Goal: Task Accomplishment & Management: Manage account settings

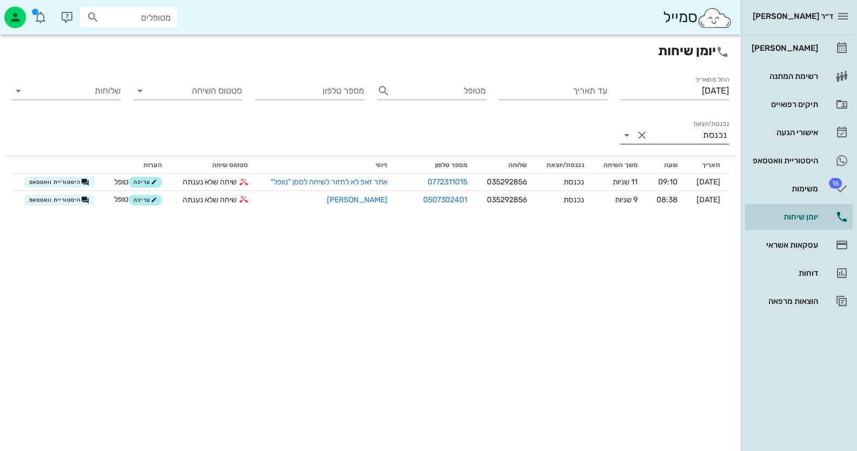
click at [714, 129] on div "נכנסת" at bounding box center [690, 135] width 78 height 17
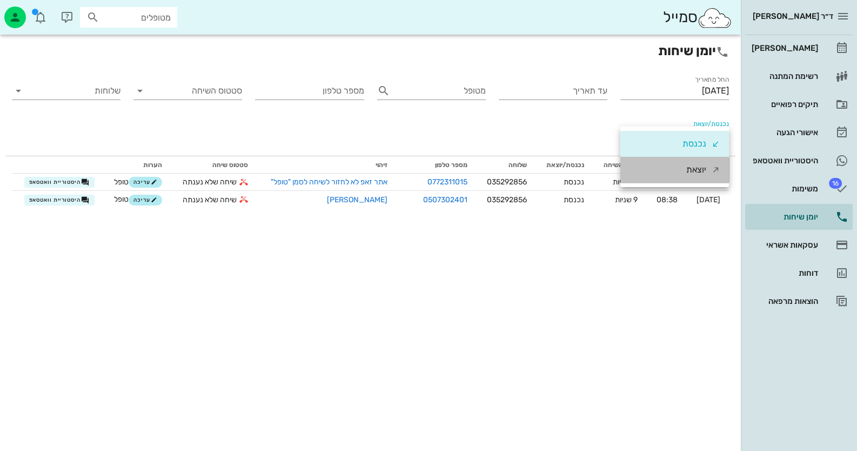
click at [689, 174] on div "יוצאת" at bounding box center [697, 170] width 20 height 26
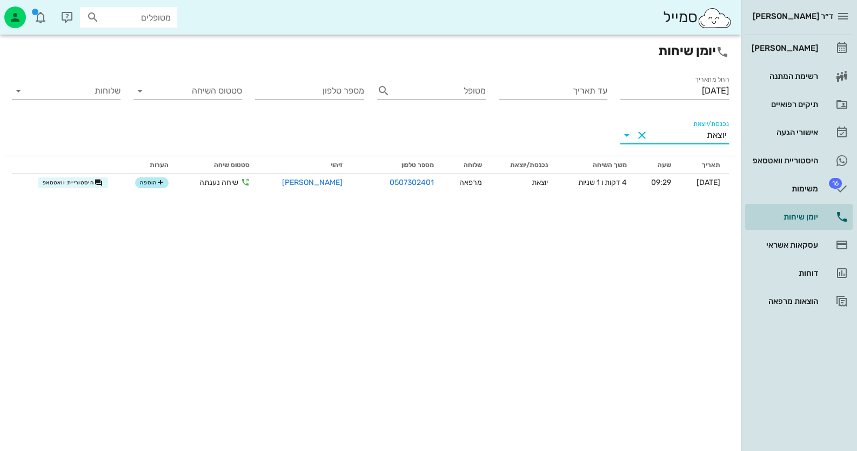
click at [710, 134] on div "יוצאת" at bounding box center [717, 135] width 20 height 10
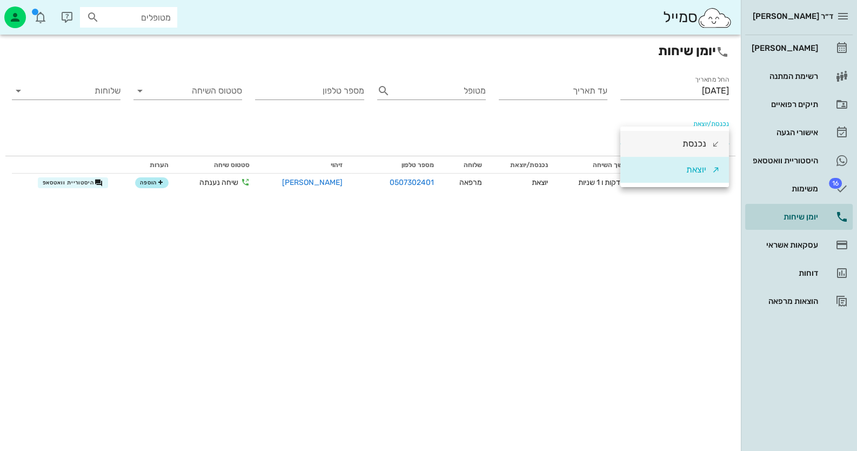
click at [708, 137] on div "נכנסת" at bounding box center [702, 144] width 38 height 26
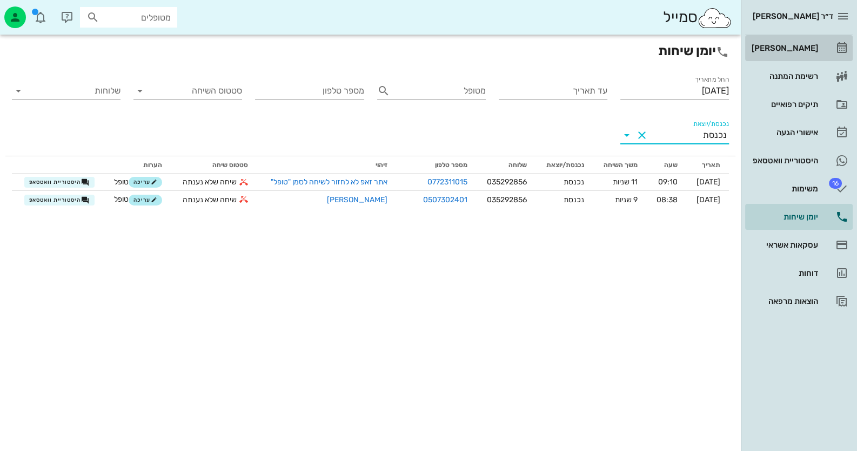
click at [800, 51] on div "[PERSON_NAME]" at bounding box center [784, 48] width 69 height 9
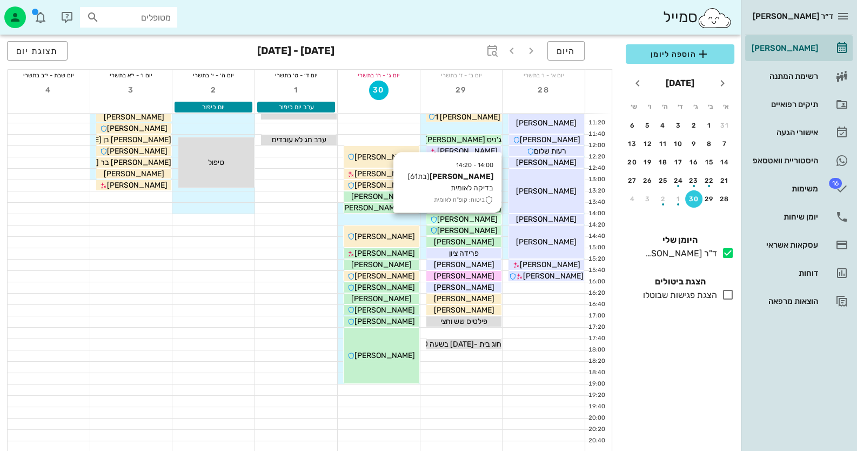
scroll to position [128, 0]
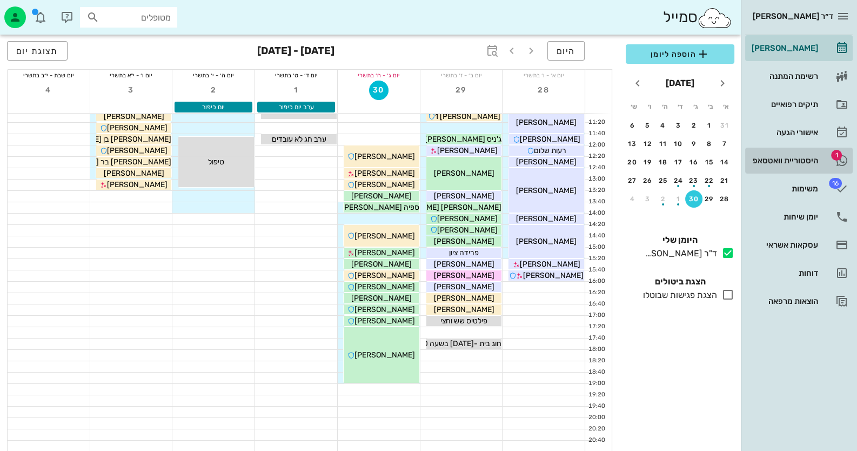
click at [783, 152] on div "היסטוריית וואטסאפ" at bounding box center [784, 160] width 69 height 17
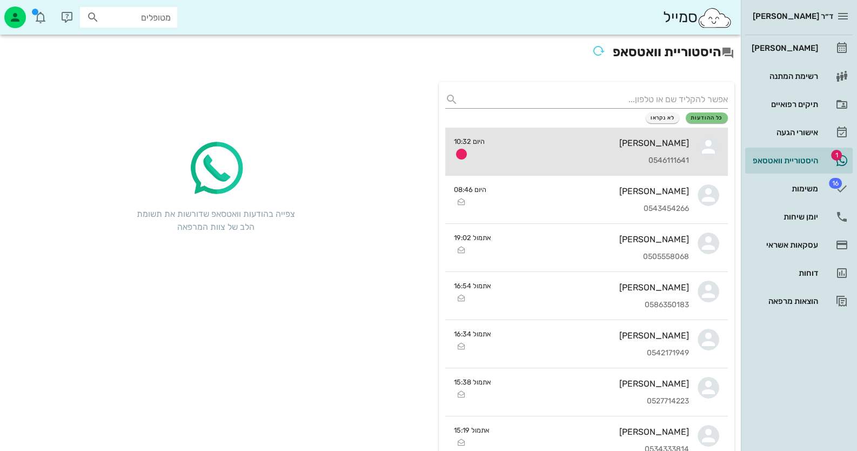
click at [664, 148] on div "[PERSON_NAME]" at bounding box center [592, 143] width 196 height 10
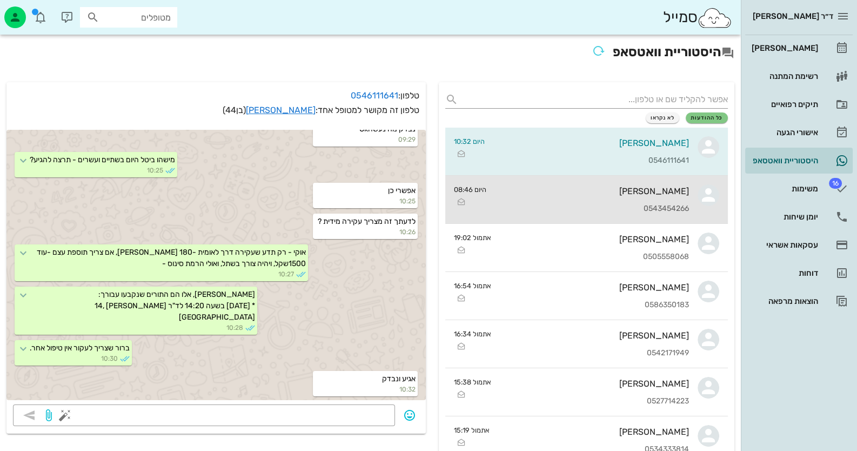
click at [587, 208] on div "0543454266" at bounding box center [592, 208] width 194 height 9
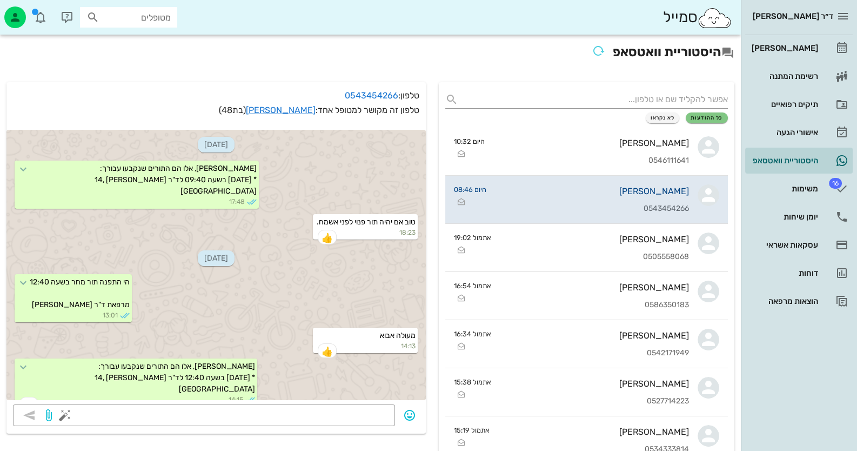
scroll to position [397, 0]
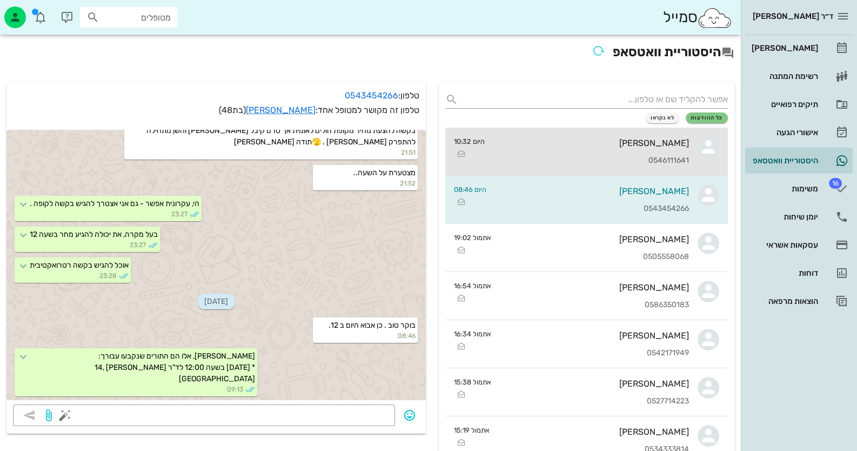
click at [652, 147] on div "[PERSON_NAME]" at bounding box center [592, 143] width 196 height 10
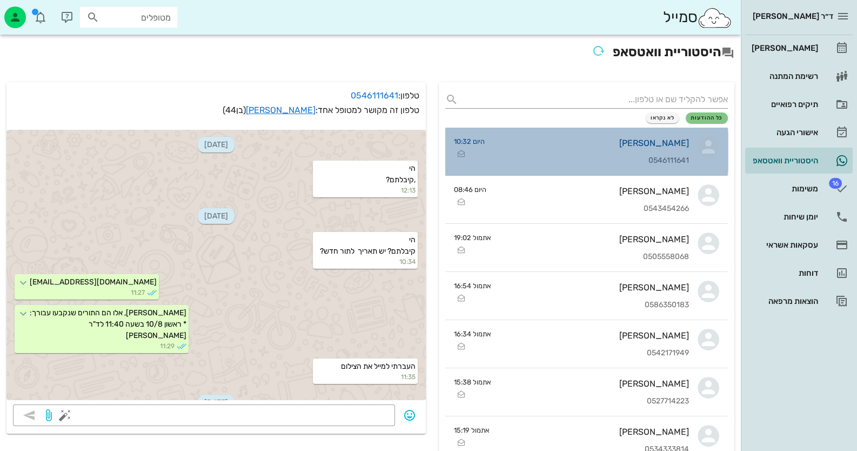
scroll to position [950, 0]
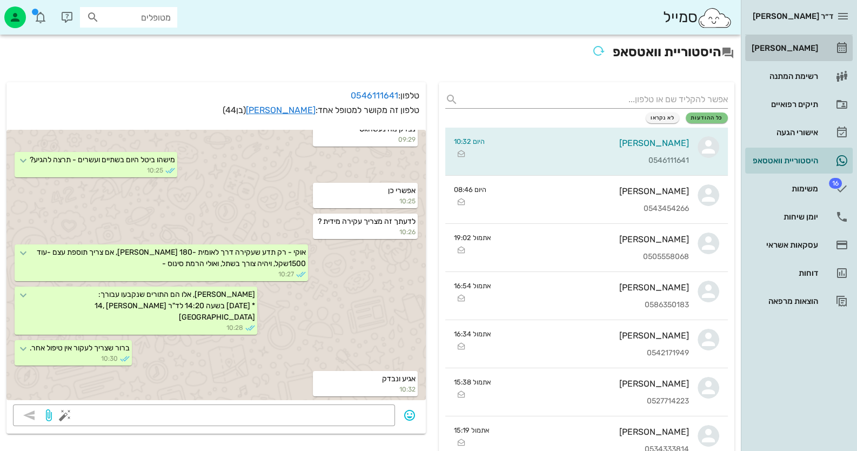
click at [802, 50] on div "[PERSON_NAME]" at bounding box center [784, 48] width 69 height 9
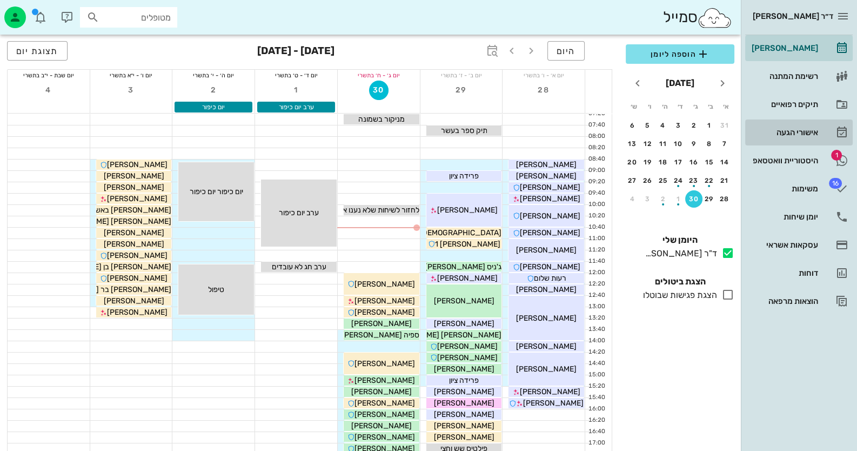
click at [800, 130] on div "אישורי הגעה" at bounding box center [784, 132] width 69 height 9
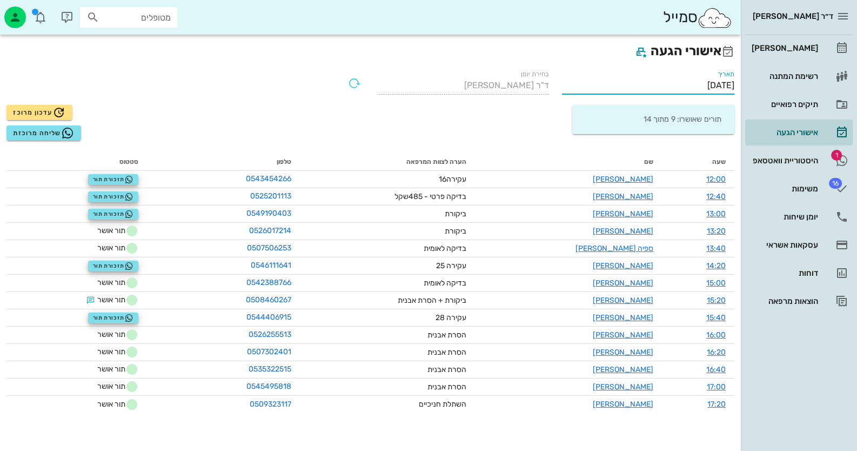
click at [695, 84] on input "[DATE]" at bounding box center [648, 85] width 172 height 17
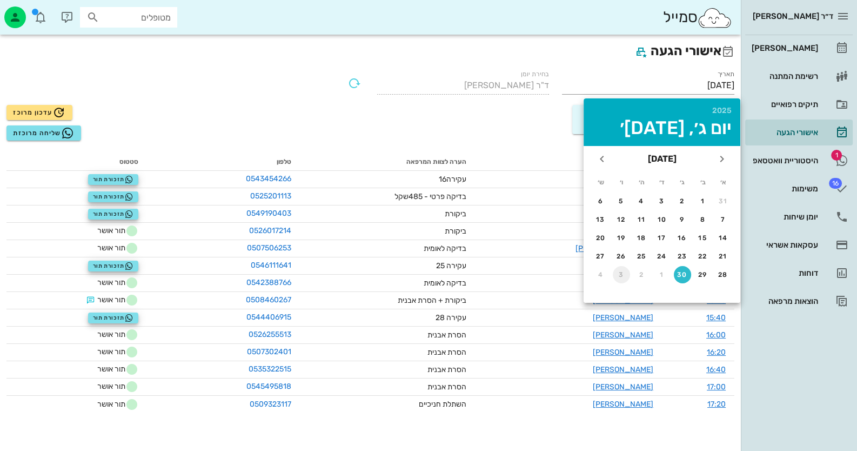
click at [624, 272] on div "3" at bounding box center [621, 275] width 17 height 8
type input "[DATE]"
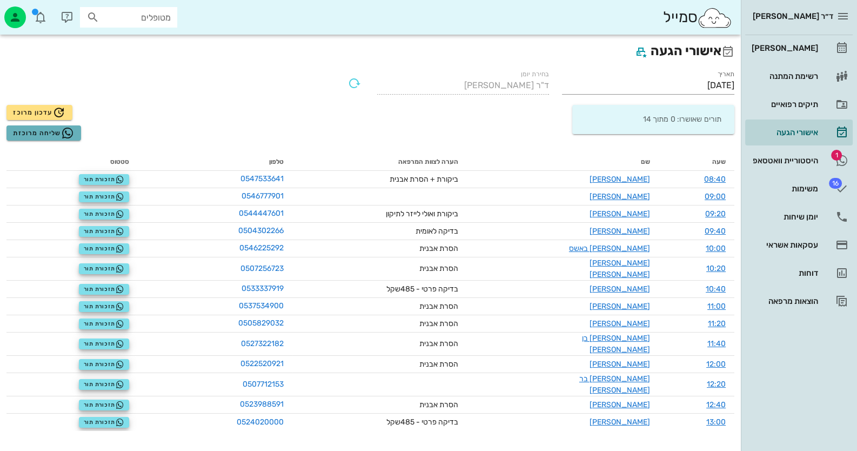
click at [35, 135] on span "שליחה מרוכזת" at bounding box center [43, 133] width 61 height 13
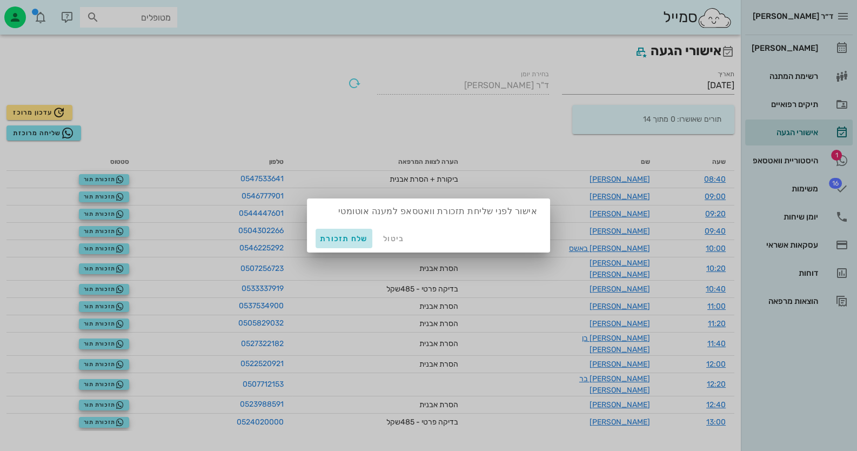
click at [349, 242] on span "שלח תזכורת" at bounding box center [344, 238] width 48 height 9
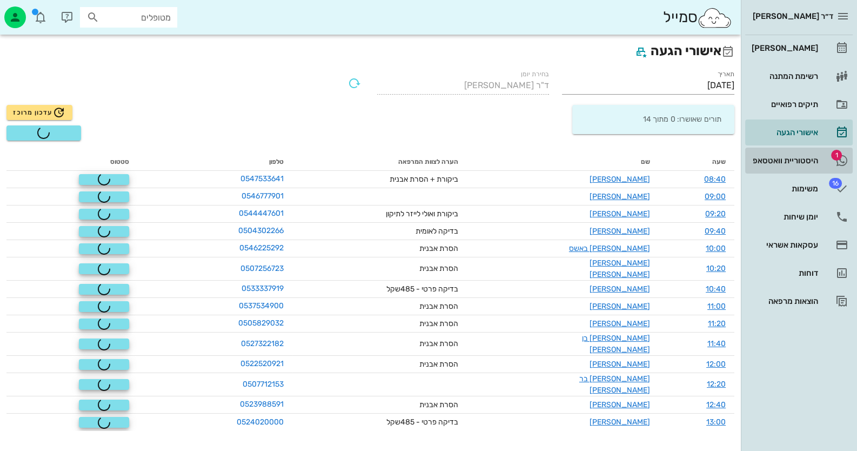
click at [795, 161] on div "היסטוריית וואטסאפ" at bounding box center [784, 160] width 69 height 9
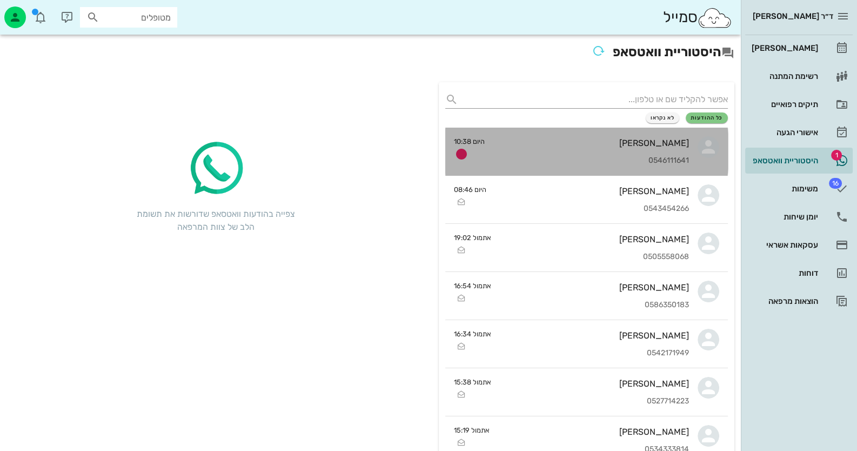
click at [662, 142] on div "[PERSON_NAME]" at bounding box center [592, 143] width 196 height 10
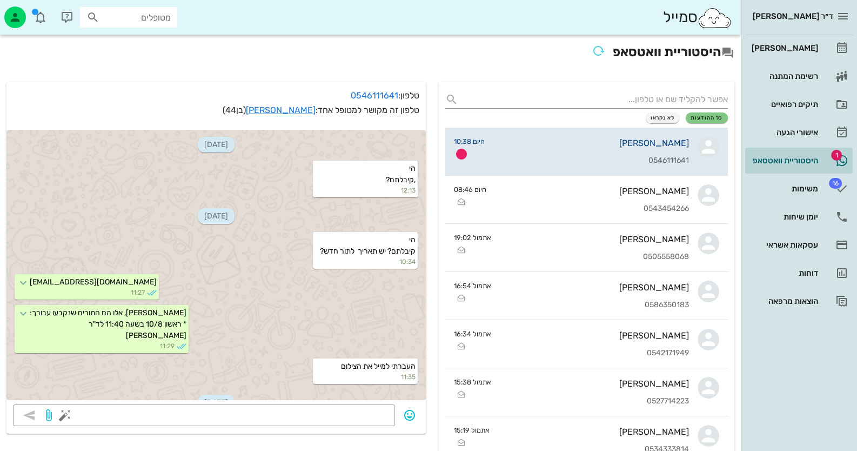
scroll to position [1227, 0]
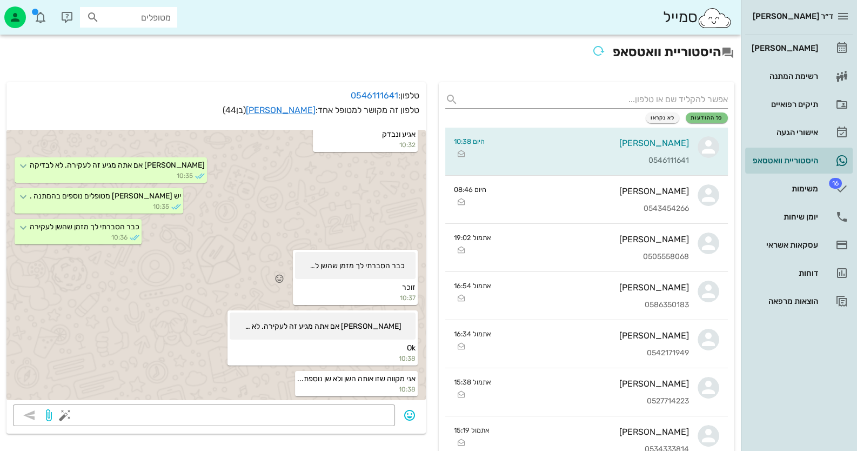
scroll to position [1173, 0]
click at [803, 54] on div "[PERSON_NAME]" at bounding box center [784, 47] width 69 height 17
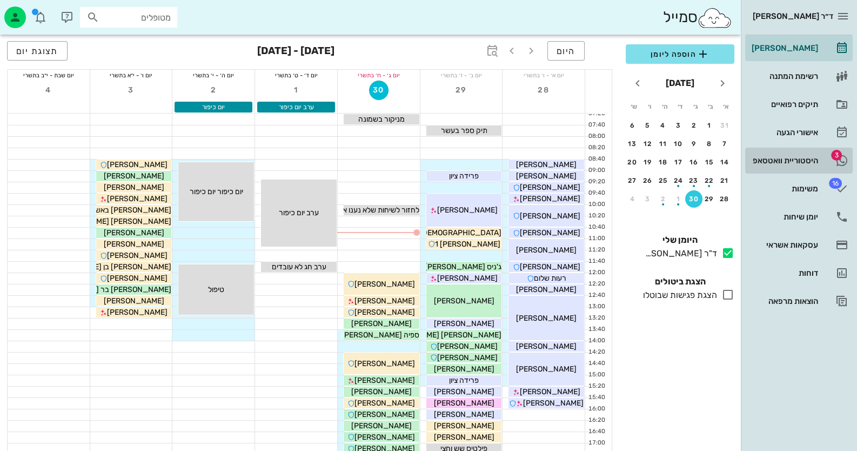
click at [805, 154] on div "היסטוריית וואטסאפ" at bounding box center [784, 160] width 69 height 17
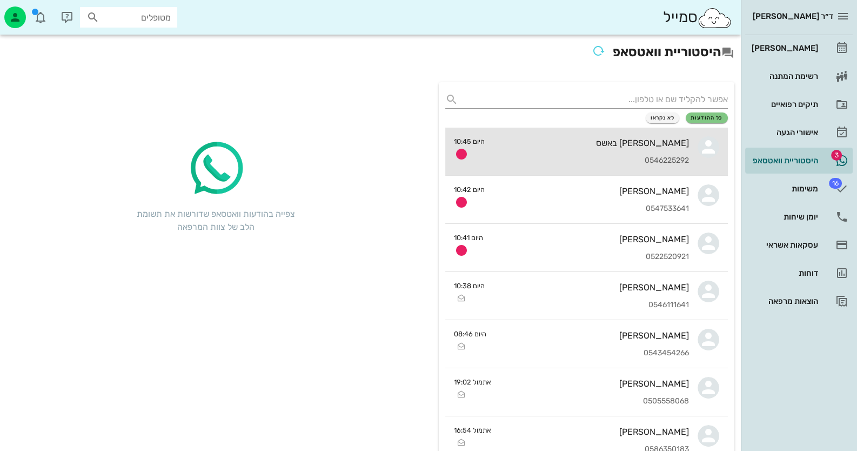
click at [642, 146] on div "[PERSON_NAME] באשס" at bounding box center [592, 143] width 196 height 10
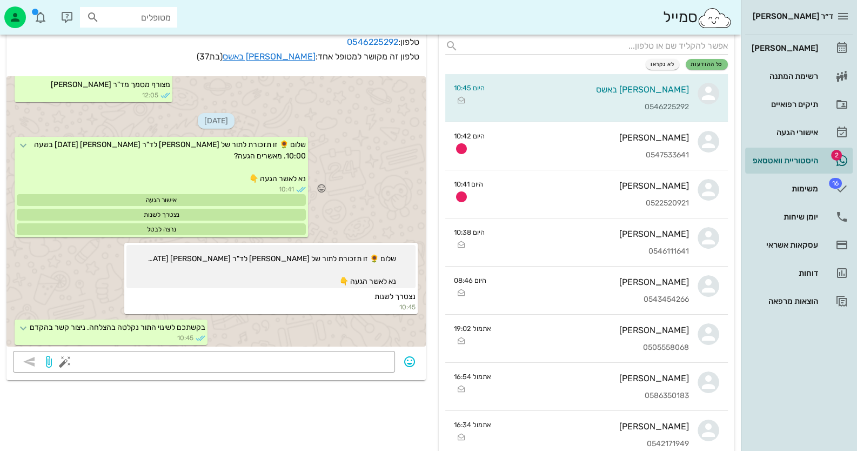
scroll to position [277, 0]
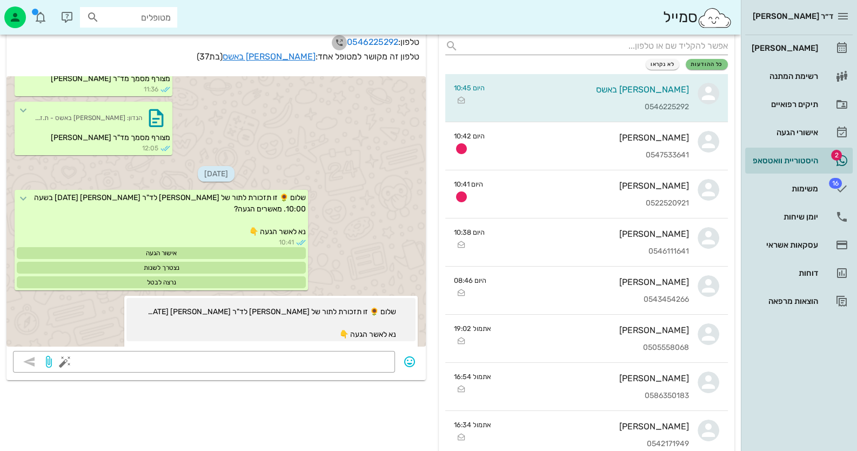
click at [335, 43] on icon "button" at bounding box center [339, 42] width 13 height 13
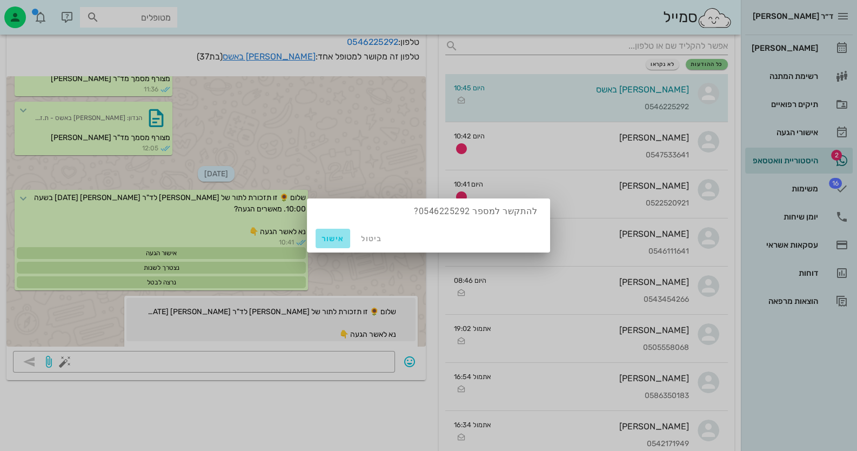
click at [329, 237] on span "אישור" at bounding box center [333, 238] width 26 height 9
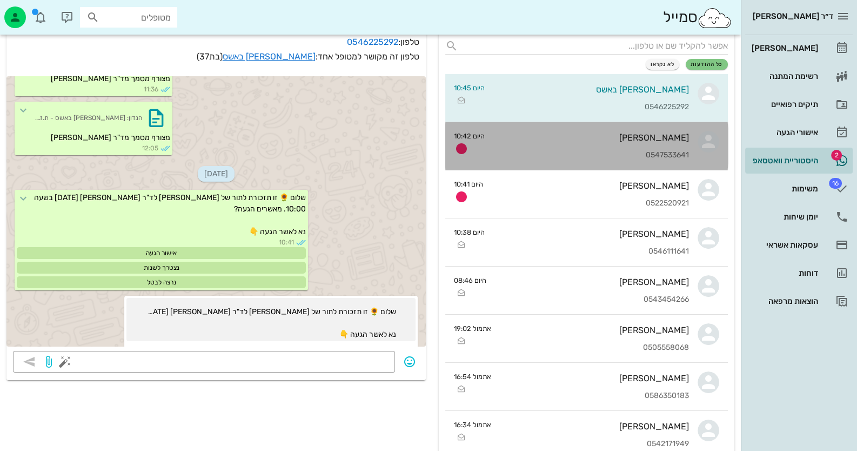
click at [613, 147] on div "[PERSON_NAME] 0547533641" at bounding box center [592, 146] width 196 height 48
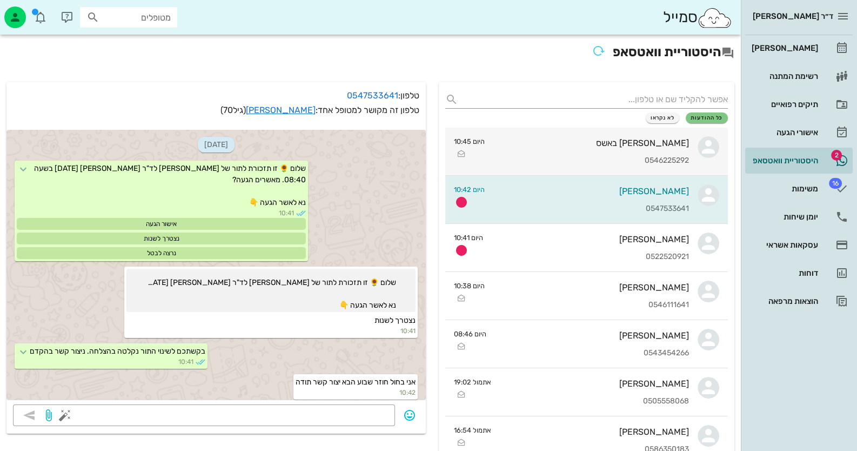
scroll to position [3, 0]
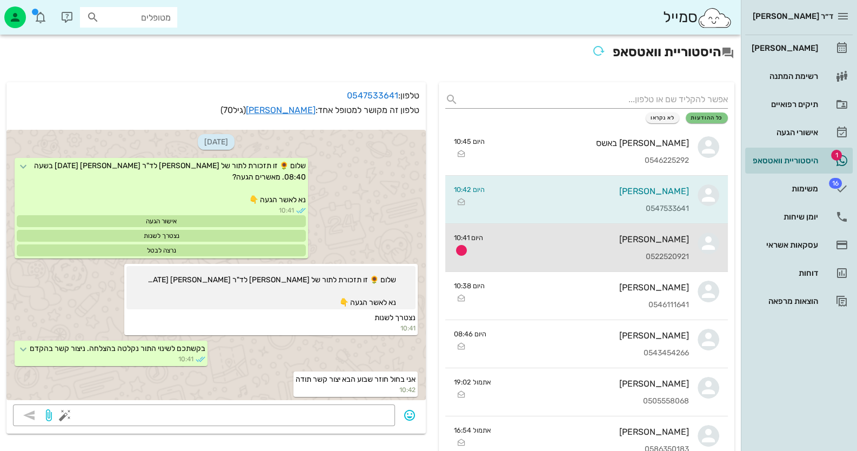
click at [644, 247] on div "[PERSON_NAME] 0522520921" at bounding box center [590, 248] width 197 height 48
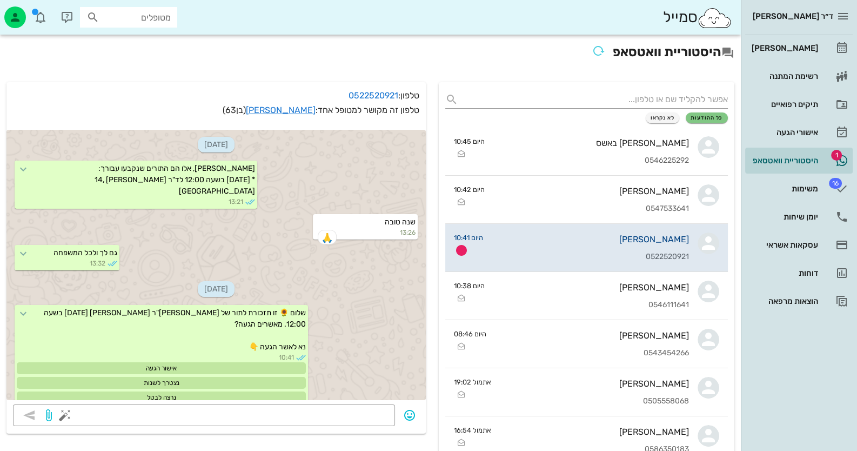
scroll to position [62, 0]
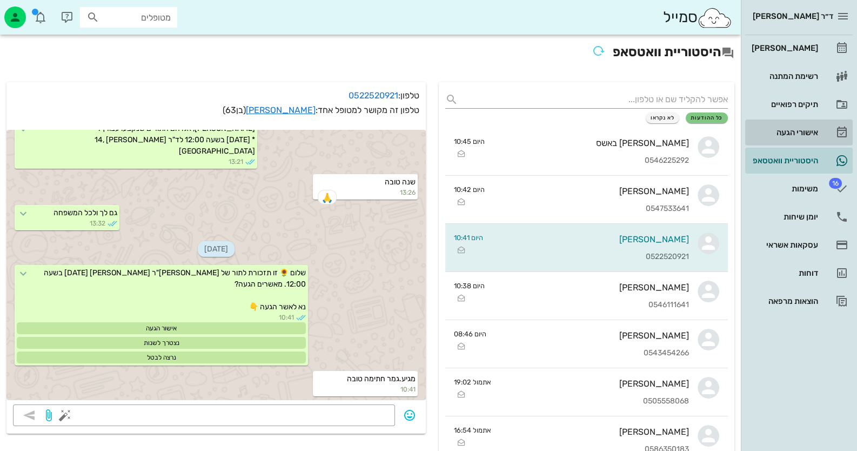
click at [805, 131] on div "אישורי הגעה" at bounding box center [784, 132] width 69 height 9
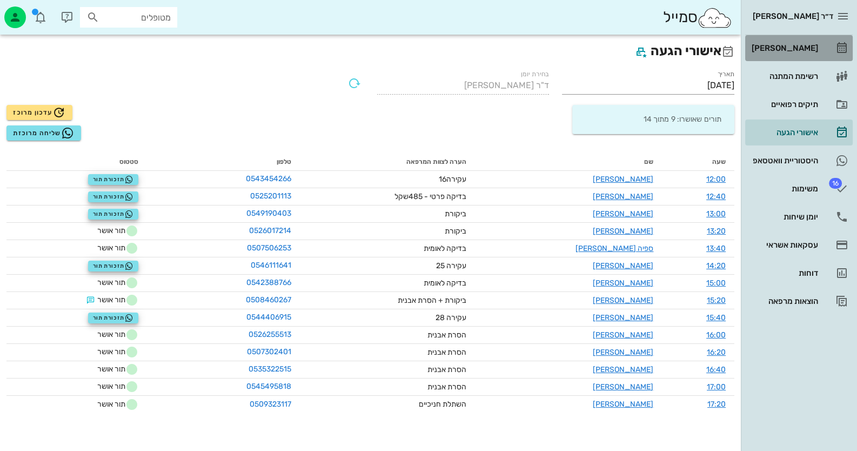
click at [805, 52] on div "[PERSON_NAME]" at bounding box center [784, 48] width 69 height 9
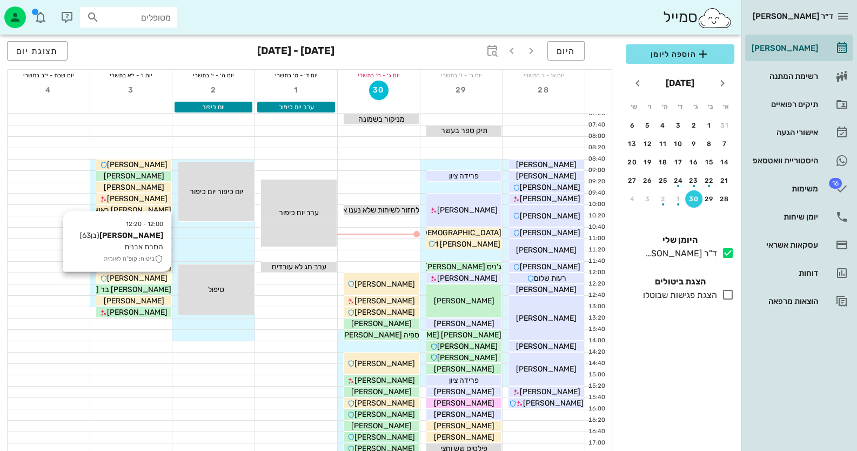
click at [128, 278] on span "[PERSON_NAME]" at bounding box center [137, 278] width 61 height 9
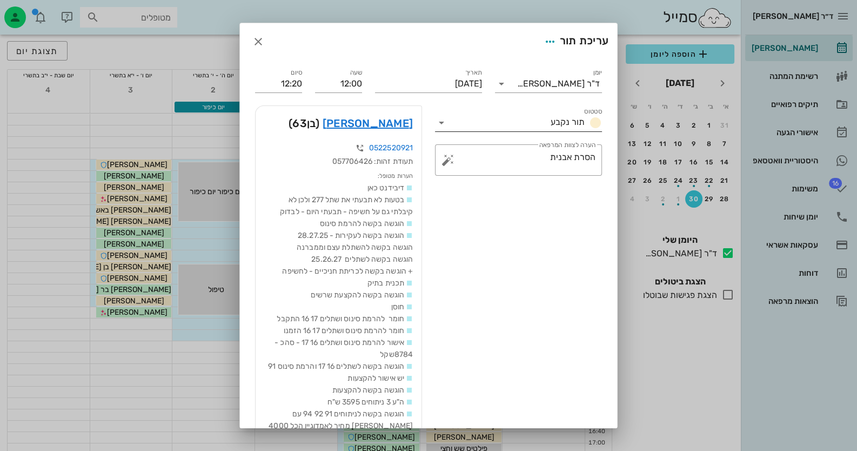
click at [444, 123] on icon at bounding box center [441, 122] width 13 height 13
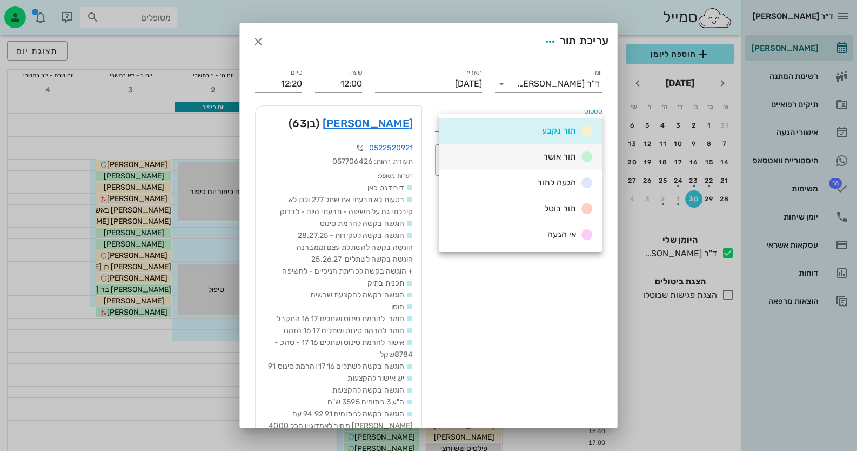
click at [549, 156] on span "תור אושר" at bounding box center [559, 156] width 33 height 10
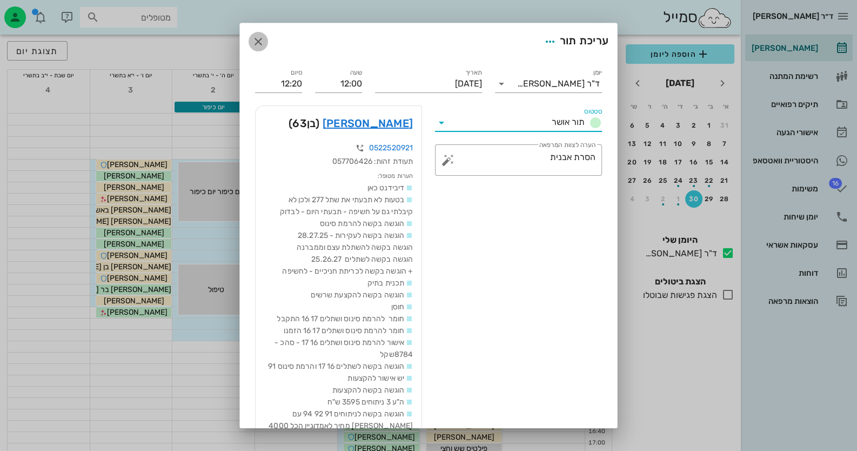
click at [263, 41] on icon "button" at bounding box center [258, 41] width 13 height 13
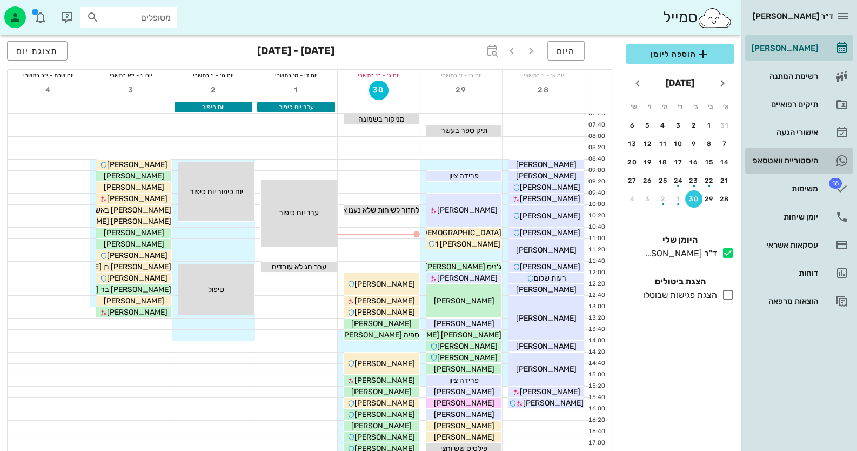
click at [803, 154] on div "היסטוריית וואטסאפ" at bounding box center [784, 160] width 69 height 17
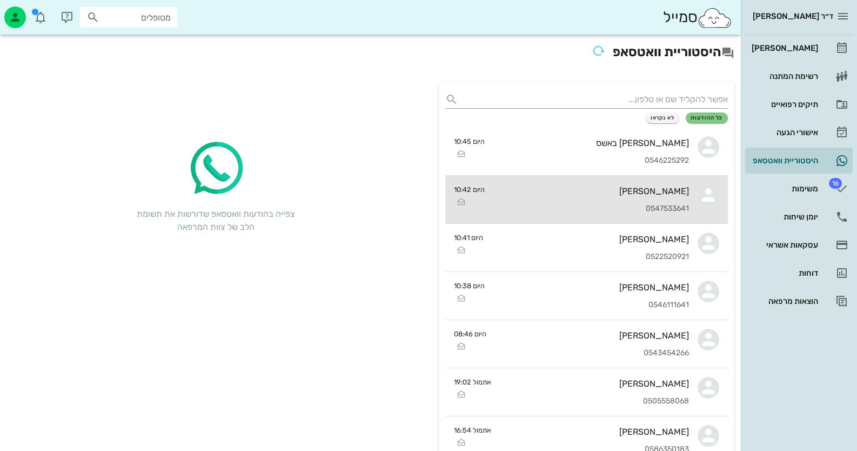
click at [657, 191] on div "[PERSON_NAME]" at bounding box center [592, 191] width 196 height 10
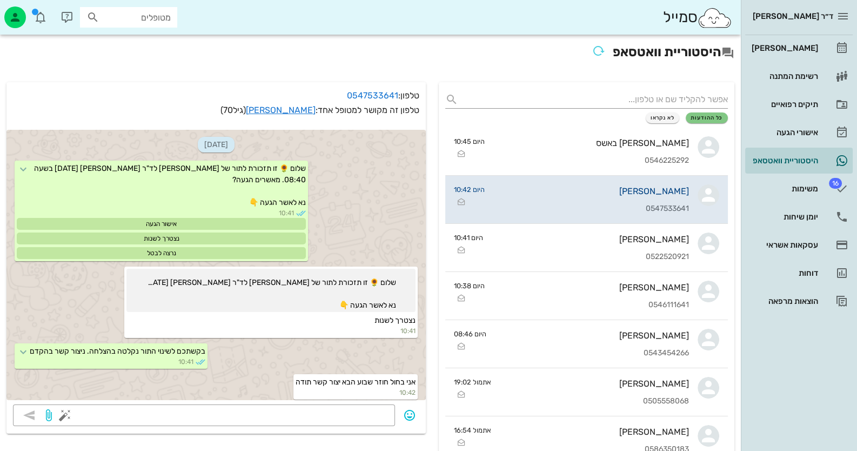
scroll to position [3, 0]
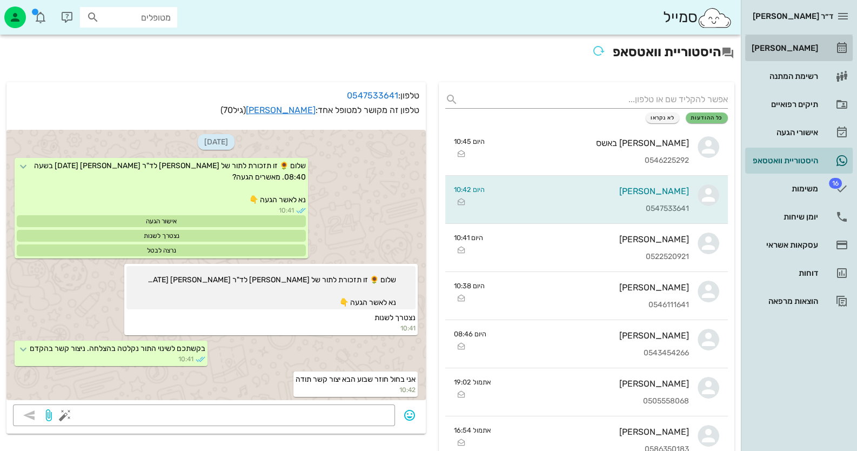
click at [795, 48] on div "[PERSON_NAME]" at bounding box center [784, 48] width 69 height 9
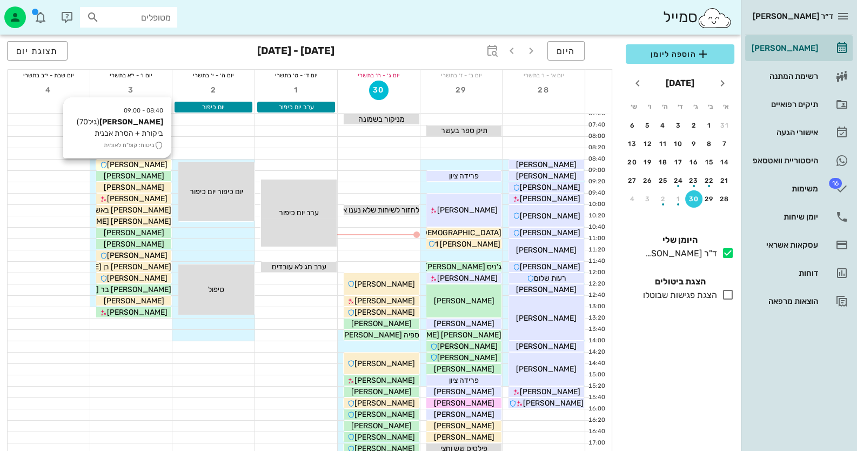
click at [145, 163] on span "[PERSON_NAME]" at bounding box center [137, 164] width 61 height 9
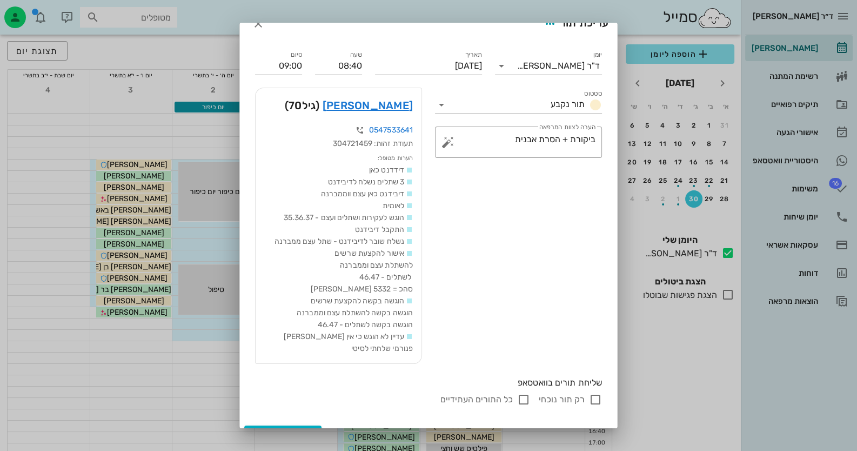
scroll to position [26, 0]
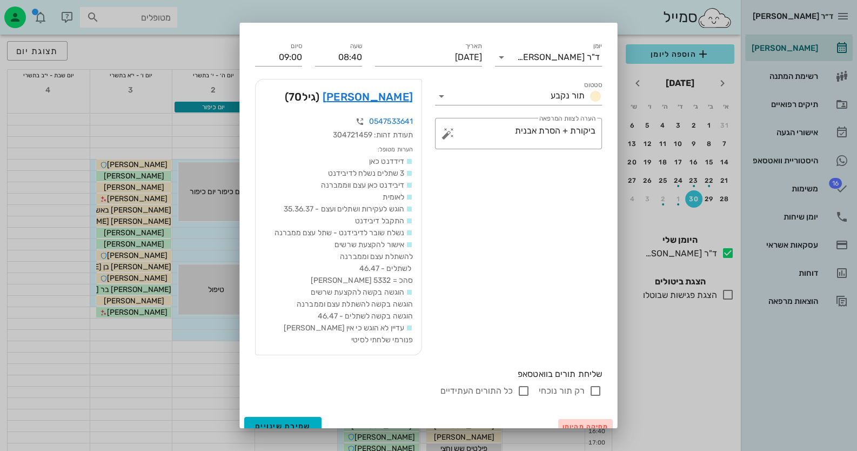
click at [597, 423] on span "מחיקה מהיומן" at bounding box center [586, 427] width 46 height 8
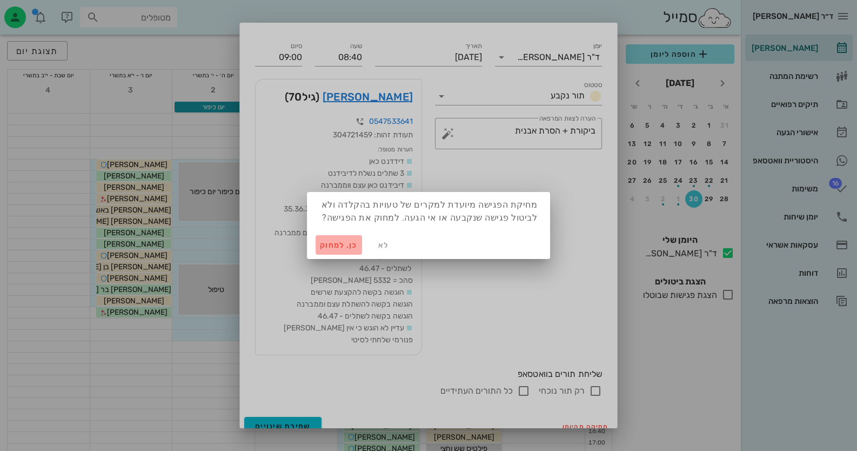
click at [329, 245] on span "כן. למחוק" at bounding box center [339, 245] width 38 height 9
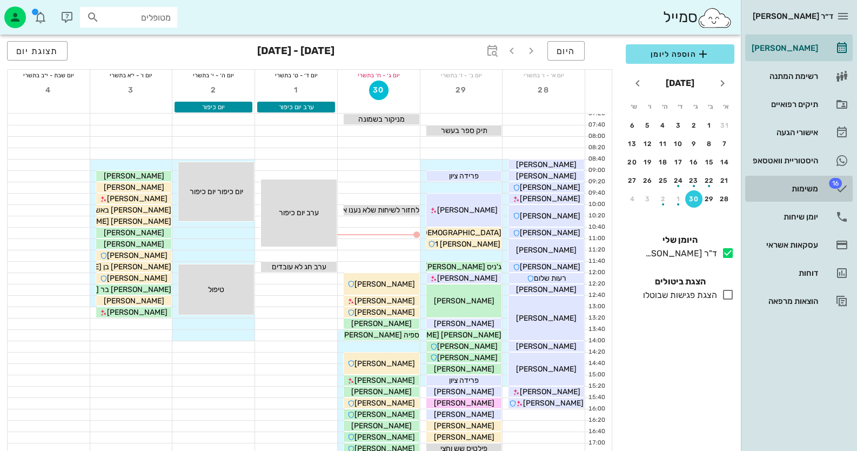
click at [814, 189] on div "משימות" at bounding box center [784, 188] width 69 height 9
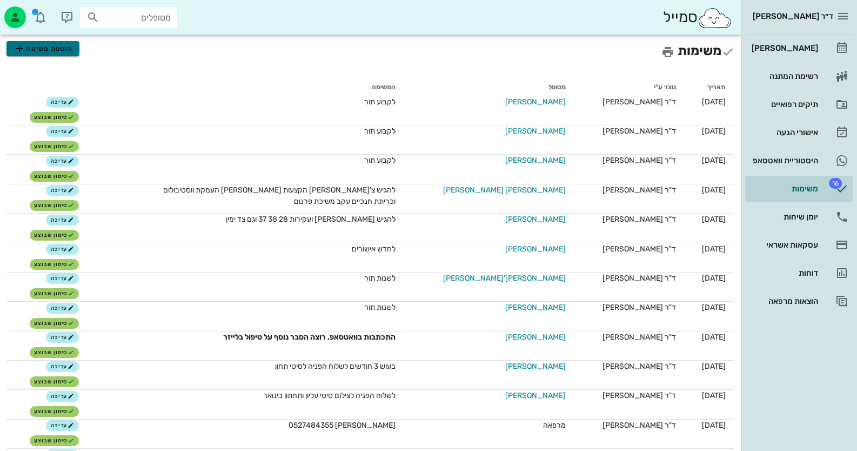
click at [44, 47] on span "הוספת משימה" at bounding box center [42, 48] width 59 height 13
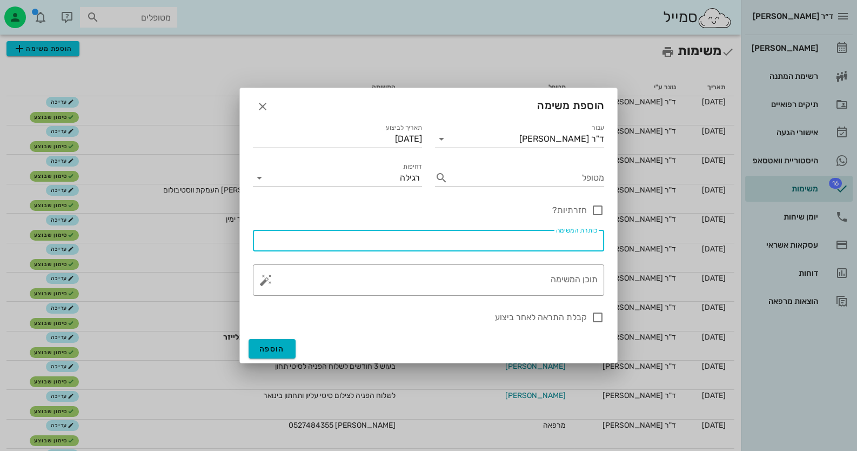
click at [506, 243] on input "כותרת המשימה" at bounding box center [429, 240] width 338 height 17
type input "לדבר עם [PERSON_NAME]"
click at [595, 318] on div at bounding box center [598, 317] width 18 height 18
checkbox input "true"
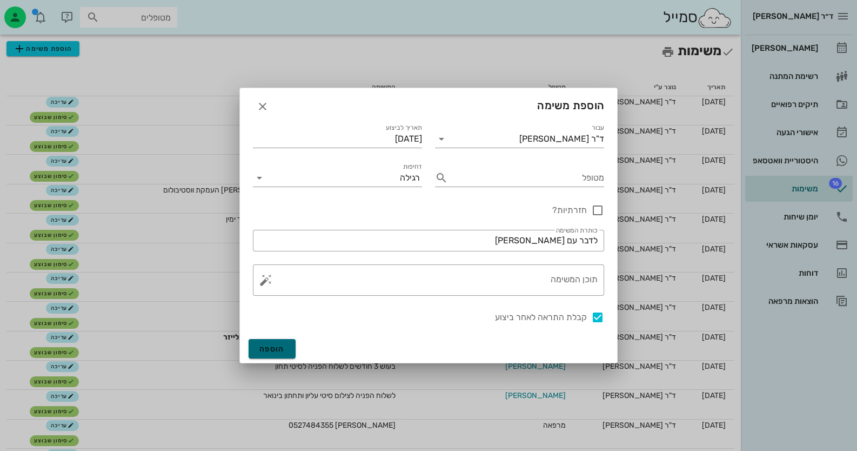
drag, startPoint x: 276, startPoint y: 350, endPoint x: 286, endPoint y: 347, distance: 10.8
click at [281, 349] on span "הוספה" at bounding box center [272, 348] width 25 height 9
